Goal: Transaction & Acquisition: Purchase product/service

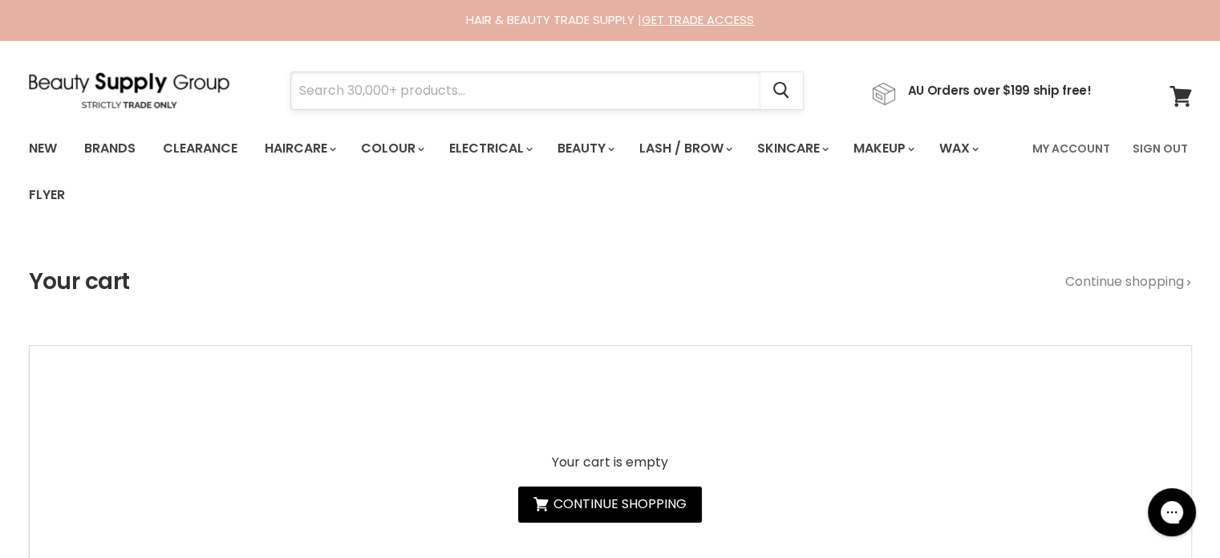
paste input "milk_shake Integrity Incredible Oil"
type input "milk_shake Integrity Incredible Oil"
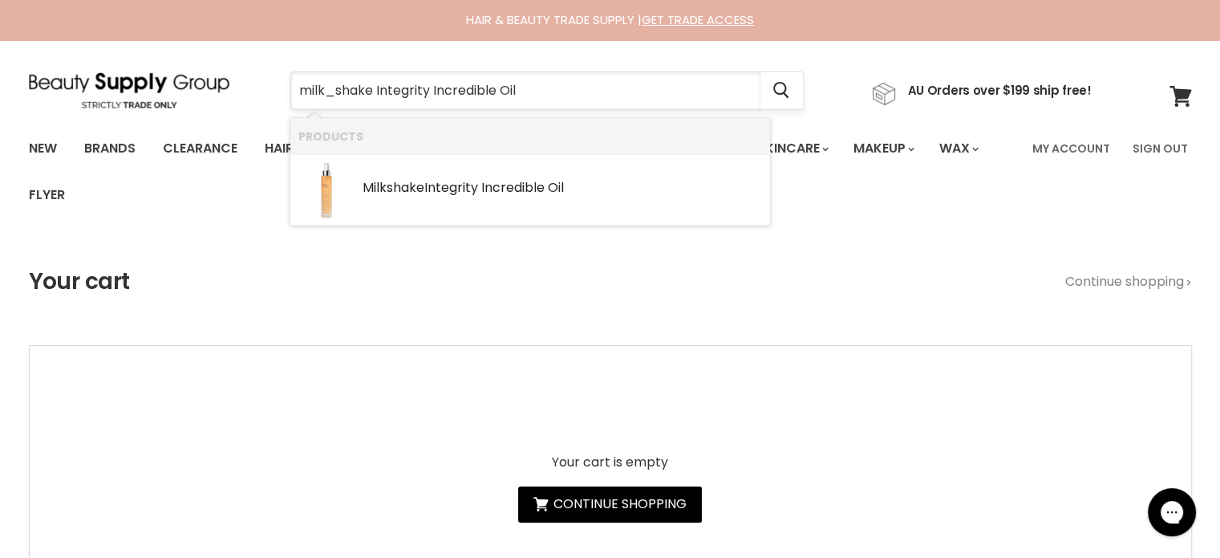
click at [337, 88] on input "milk_shake Integrity Incredible Oil" at bounding box center [525, 90] width 469 height 37
click at [443, 187] on b "Integrity" at bounding box center [451, 187] width 54 height 18
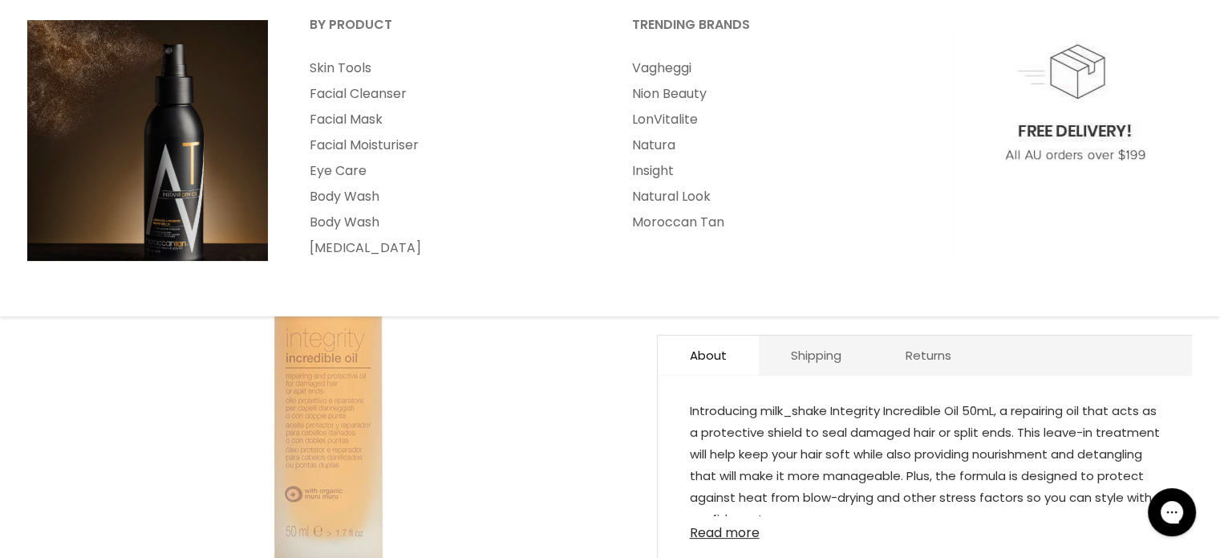
scroll to position [241, 0]
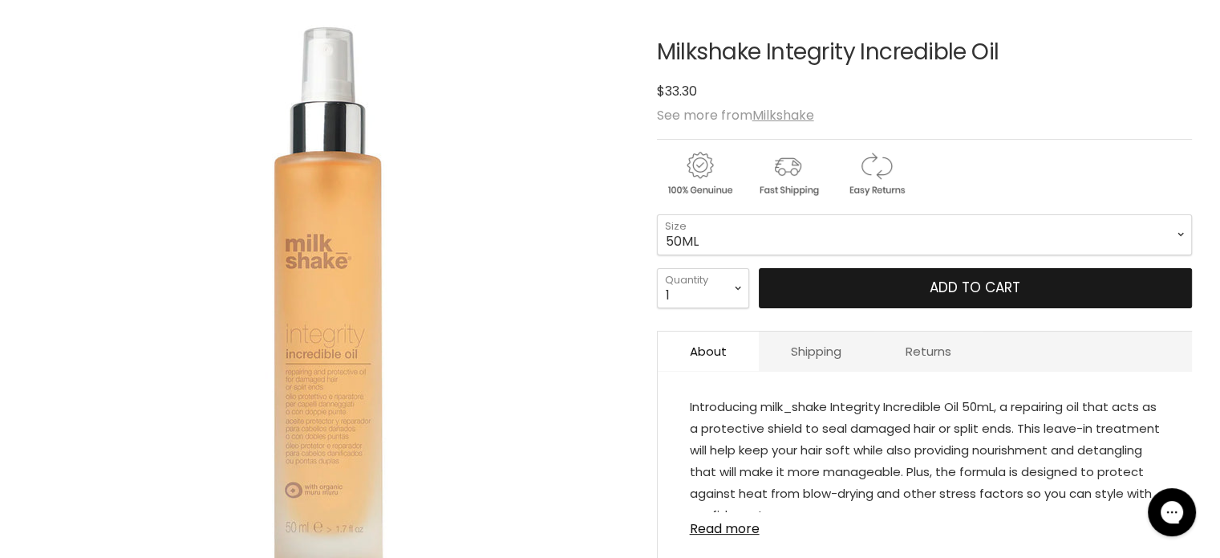
click at [960, 285] on span "Add to cart" at bounding box center [975, 287] width 91 height 19
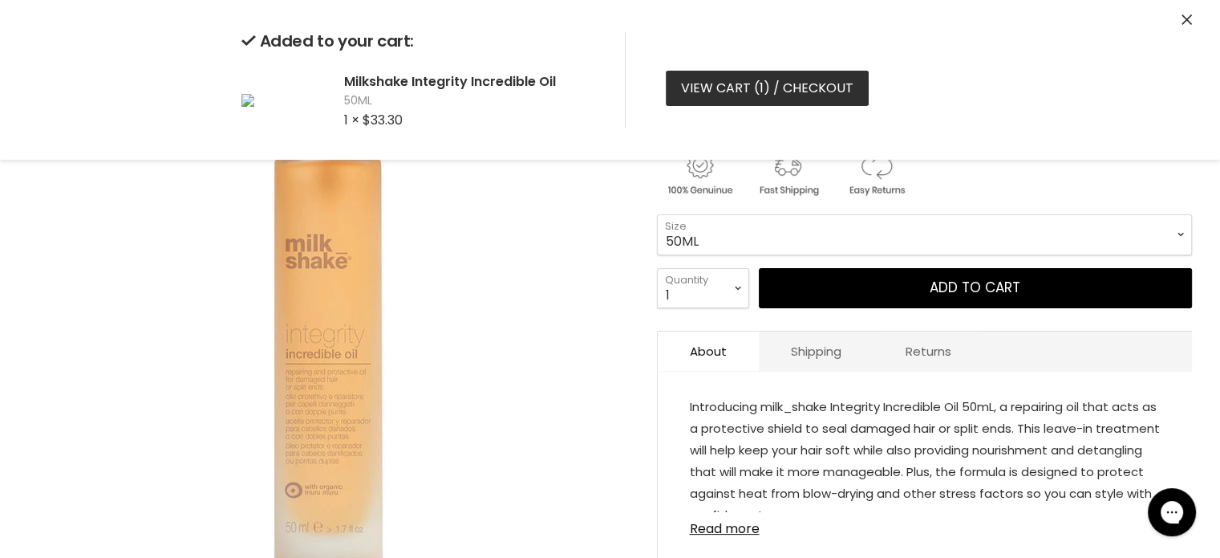
click at [729, 91] on link "View cart ( 1 ) / Checkout" at bounding box center [767, 88] width 203 height 35
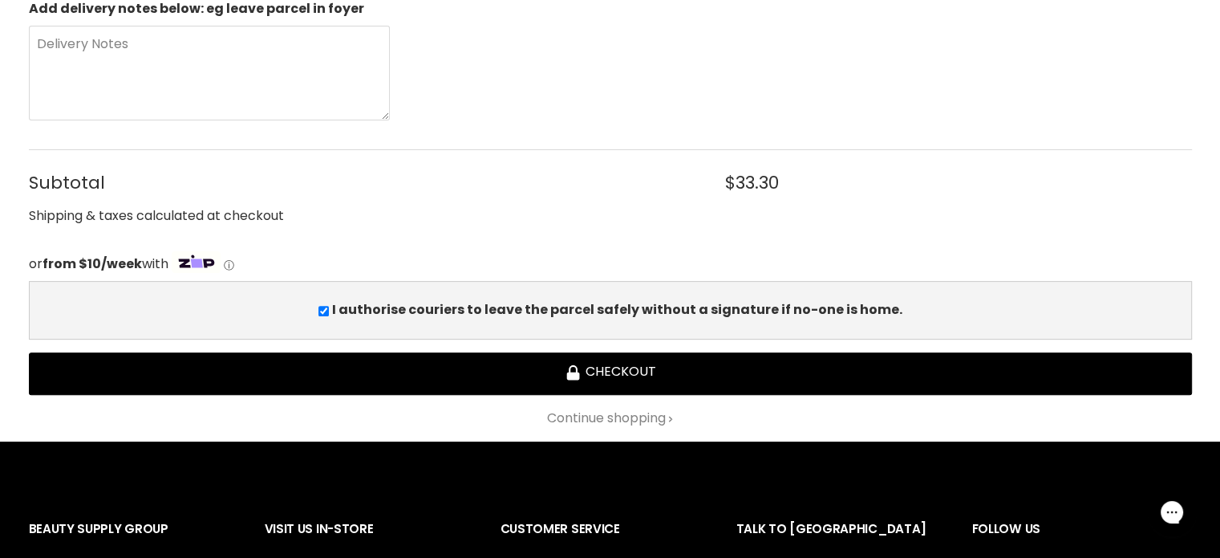
scroll to position [481, 0]
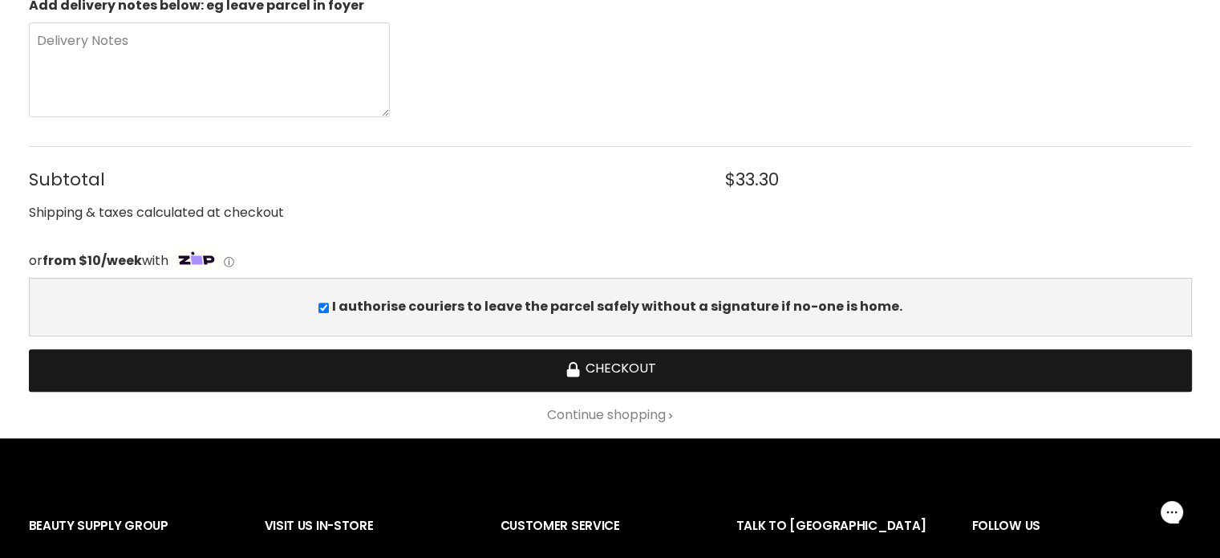
click at [555, 371] on button "Checkout" at bounding box center [610, 370] width 1163 height 43
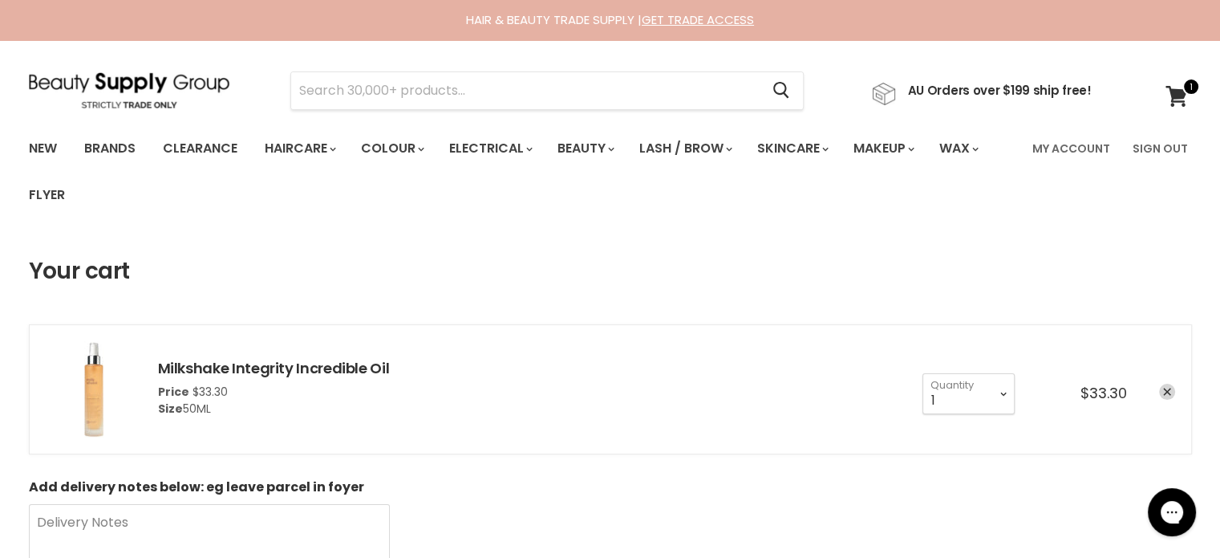
click at [1168, 382] on div "1 2 3 4 5 6 7 8 9 10+ Quantity 1 Quantity $33.30" at bounding box center [1041, 388] width 269 height 50
click at [1163, 396] on link "remove Milkshake Integrity Incredible Oil" at bounding box center [1167, 391] width 16 height 16
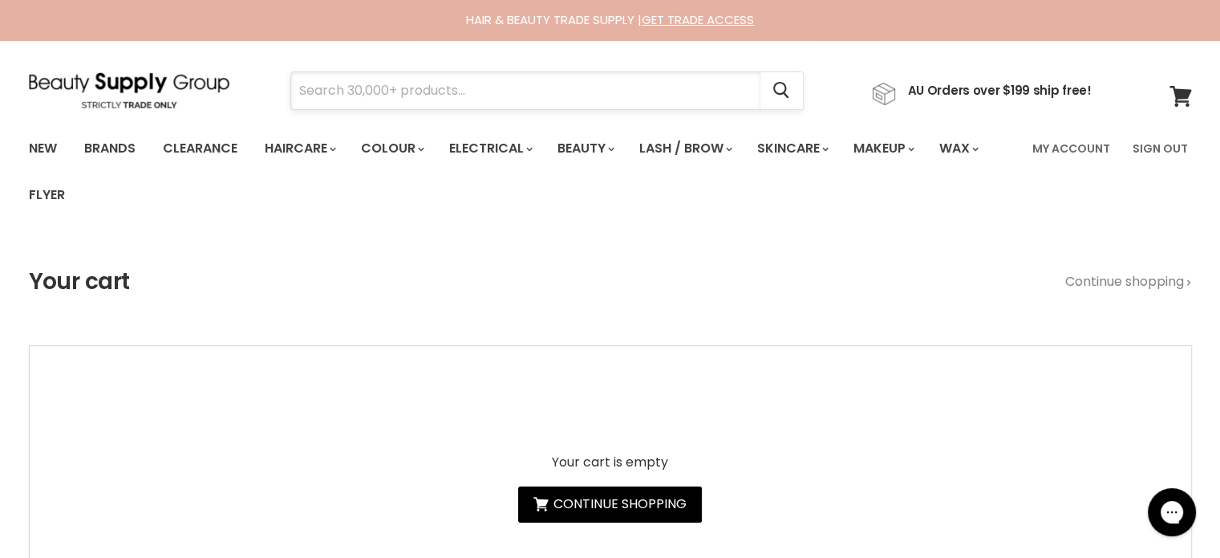
drag, startPoint x: 383, startPoint y: 71, endPoint x: 338, endPoint y: 92, distance: 50.3
paste input "milkshake Colour Care Maintainer"
type input "milkshake Colour Care Maintainer"
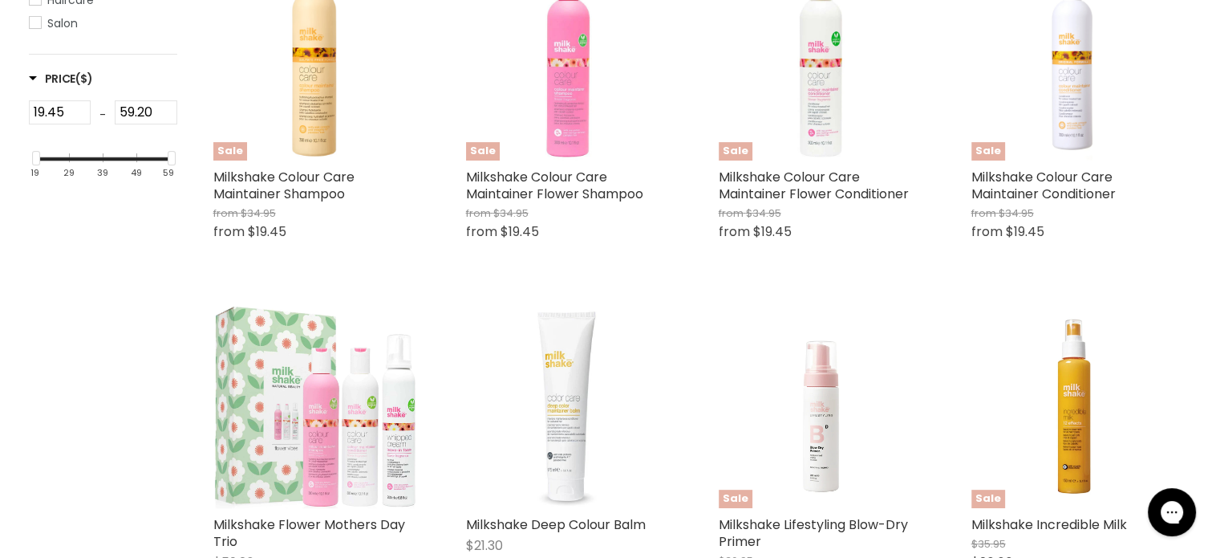
scroll to position [481, 0]
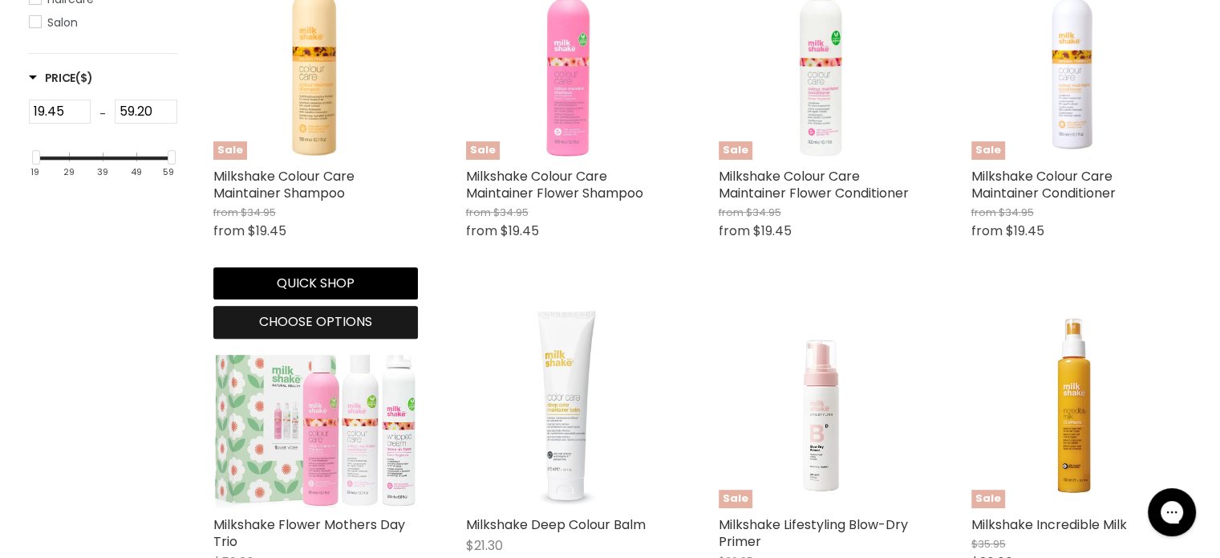
click at [299, 322] on span "Choose options" at bounding box center [315, 321] width 113 height 18
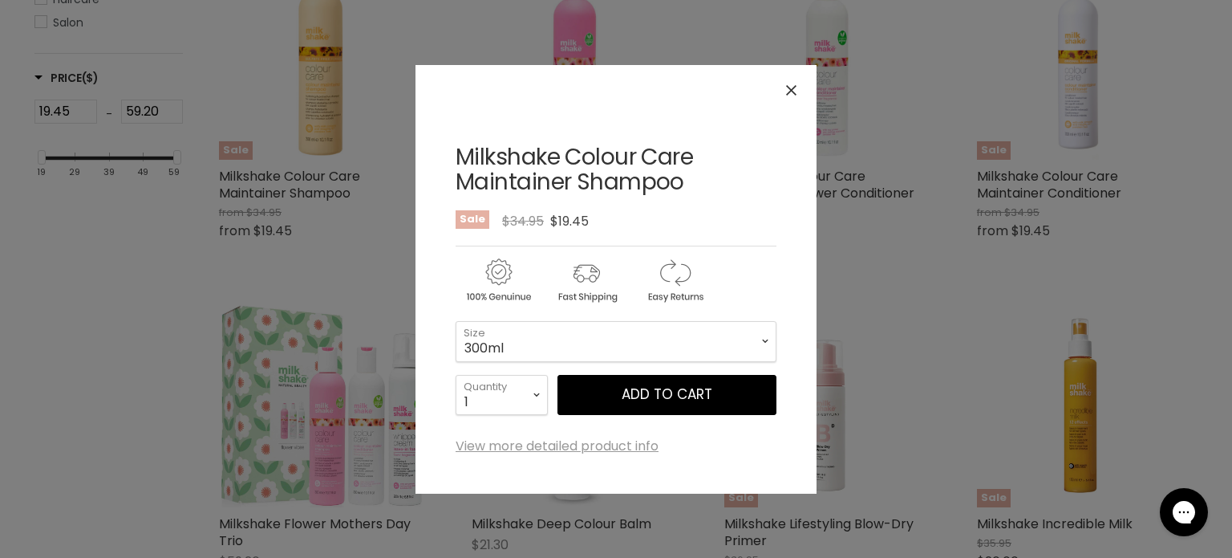
click at [786, 90] on icon "Close" at bounding box center [791, 90] width 10 height 10
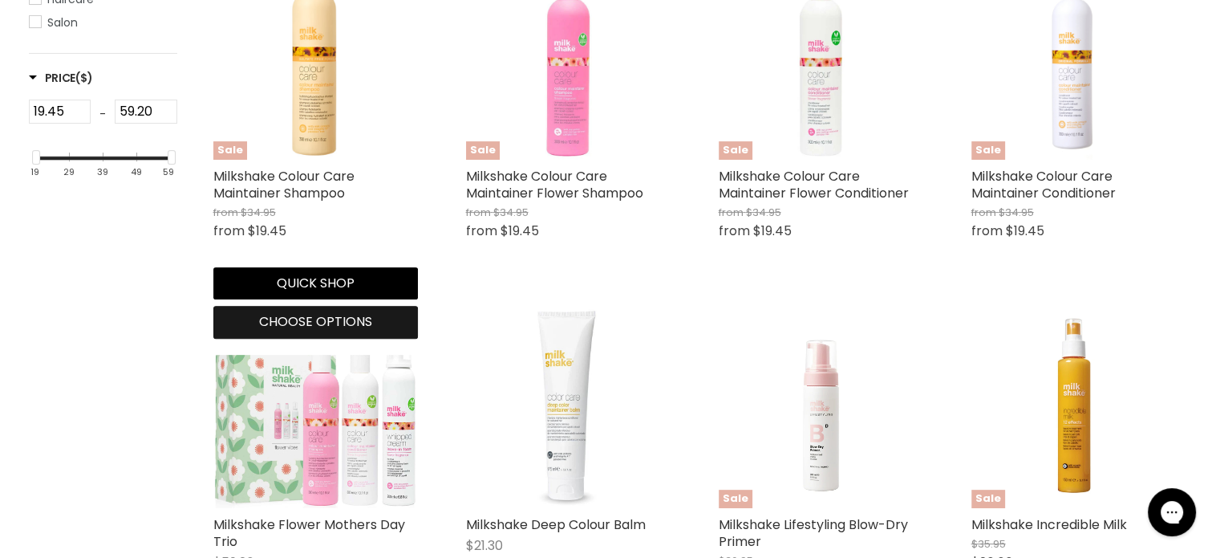
click at [304, 313] on span "Choose options" at bounding box center [315, 321] width 113 height 18
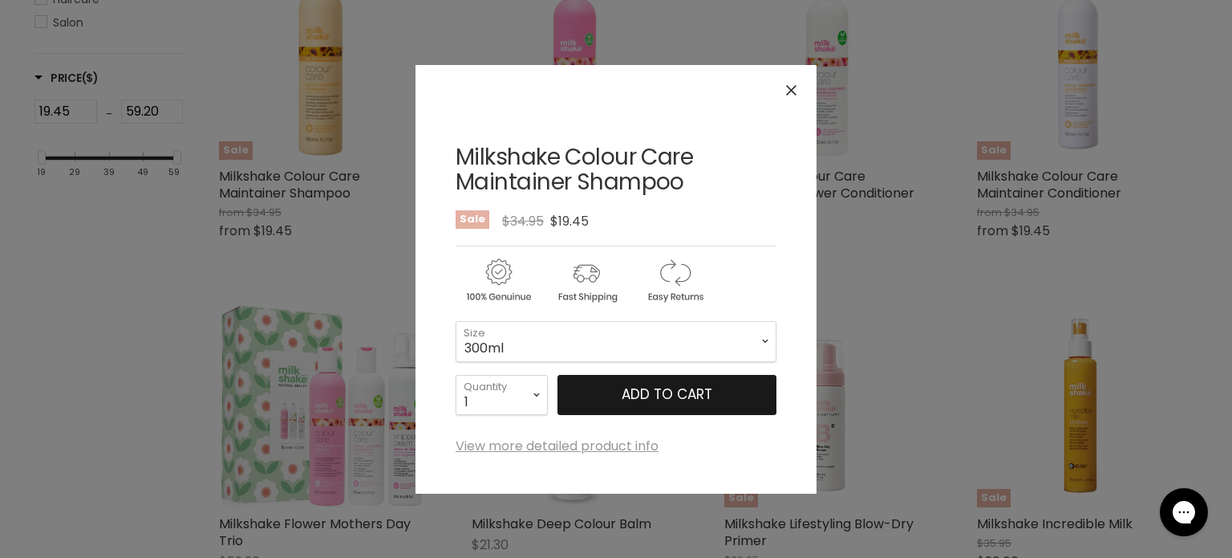
click at [634, 389] on span "Add to cart" at bounding box center [667, 393] width 91 height 19
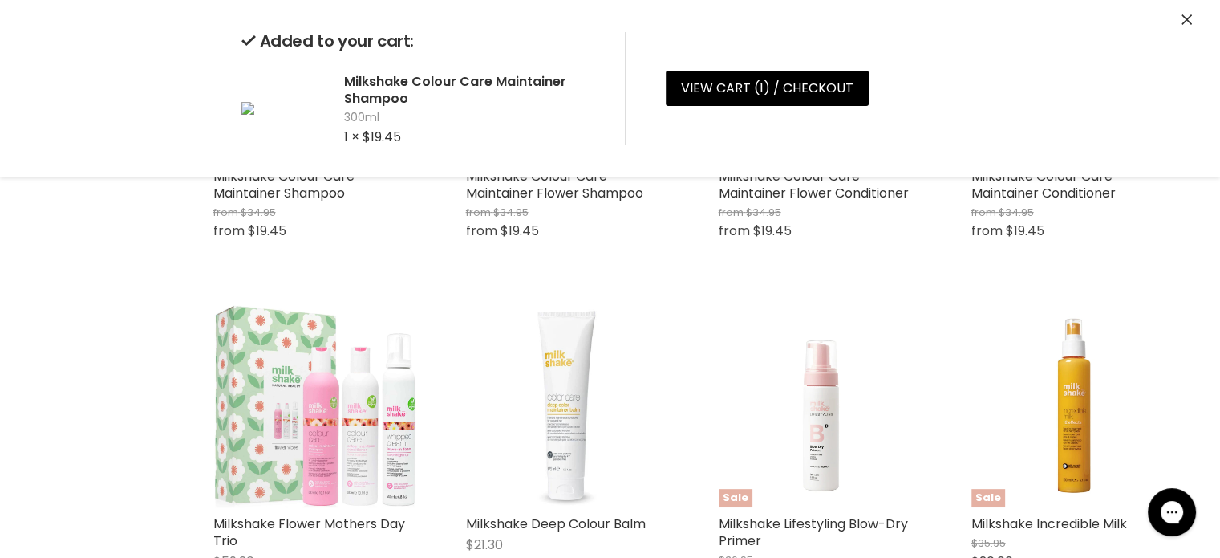
click at [1187, 20] on icon "Close" at bounding box center [1187, 19] width 10 height 10
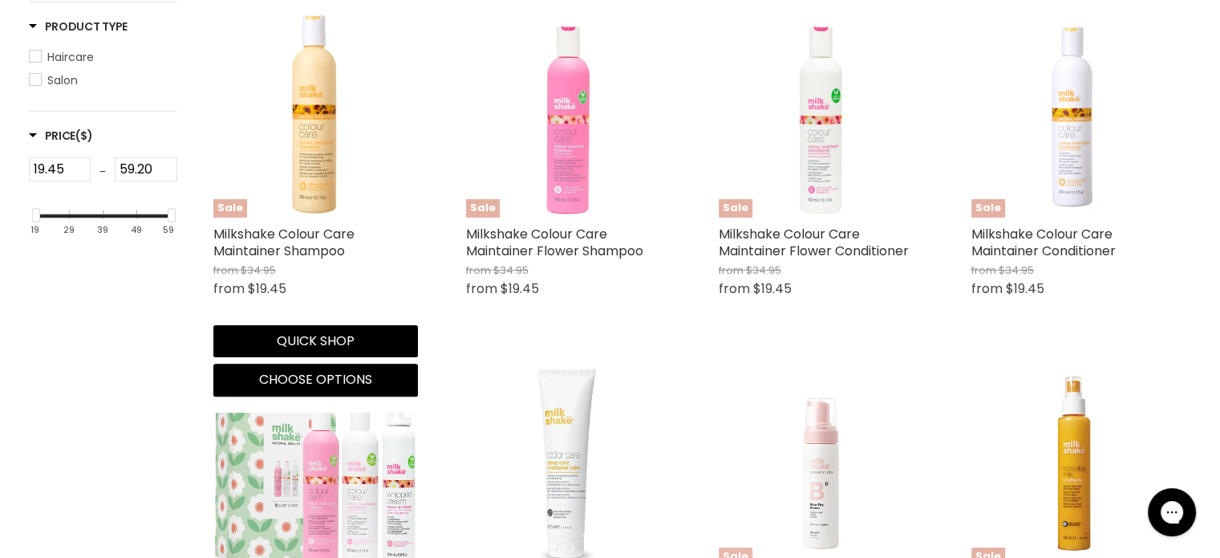
scroll to position [401, 0]
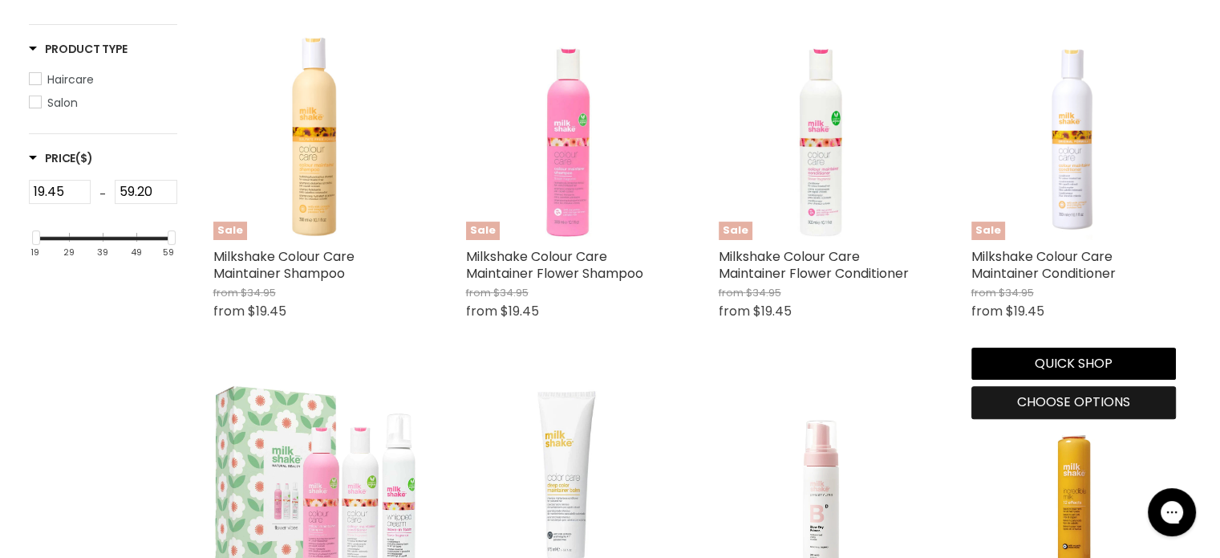
click at [1084, 401] on span "Choose options" at bounding box center [1073, 401] width 113 height 18
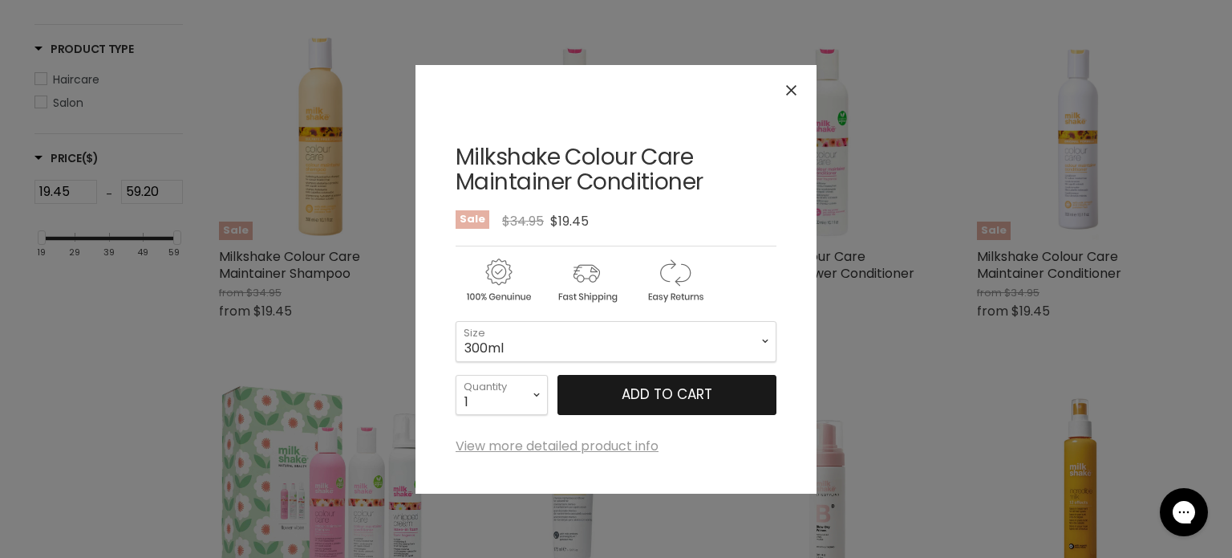
click at [590, 398] on button "Add to cart" at bounding box center [667, 395] width 219 height 40
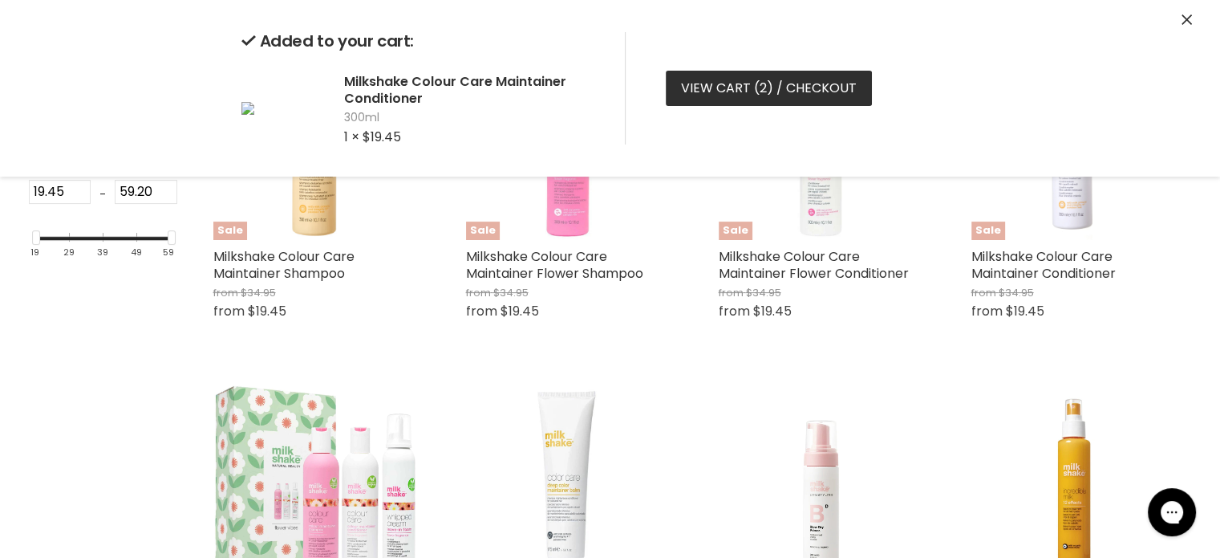
click at [719, 78] on link "View cart ( 2 ) / Checkout" at bounding box center [769, 88] width 206 height 35
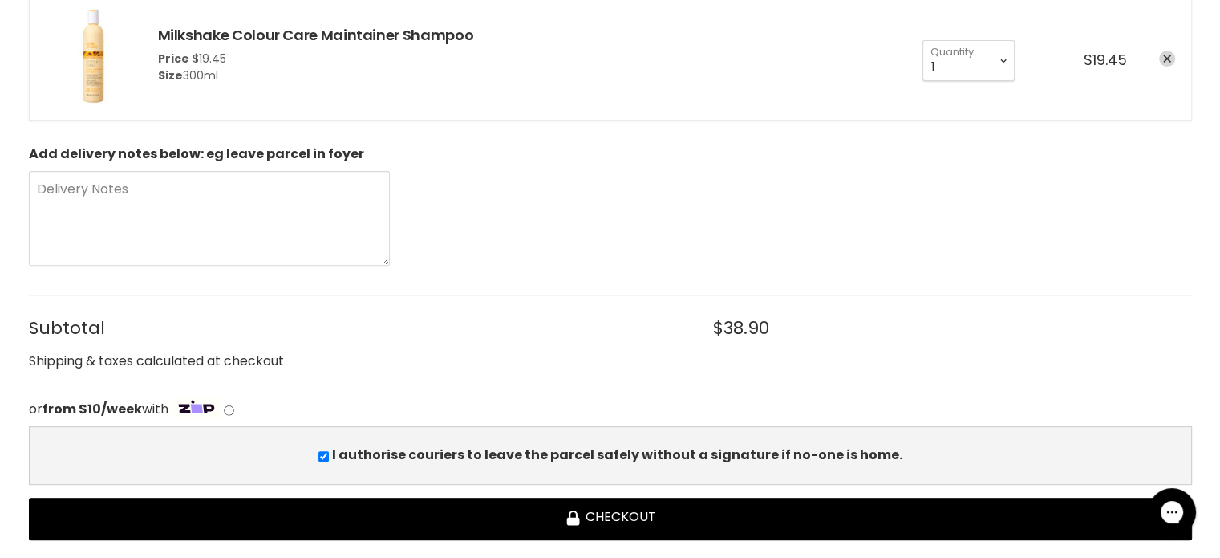
scroll to position [722, 0]
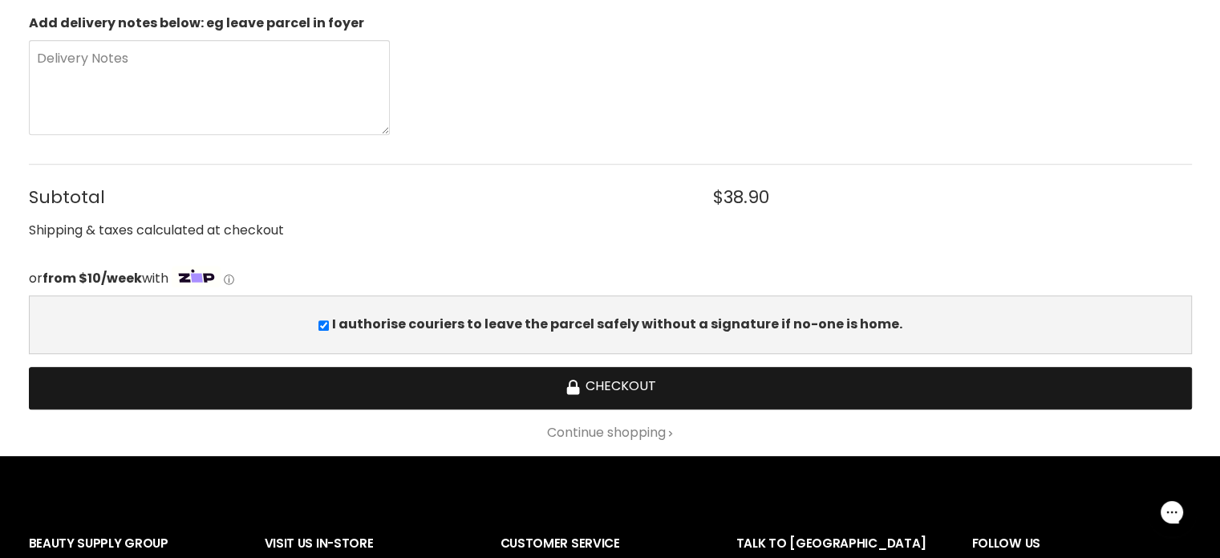
click at [620, 378] on button "Checkout" at bounding box center [610, 388] width 1163 height 43
